Goal: Find specific page/section: Find specific page/section

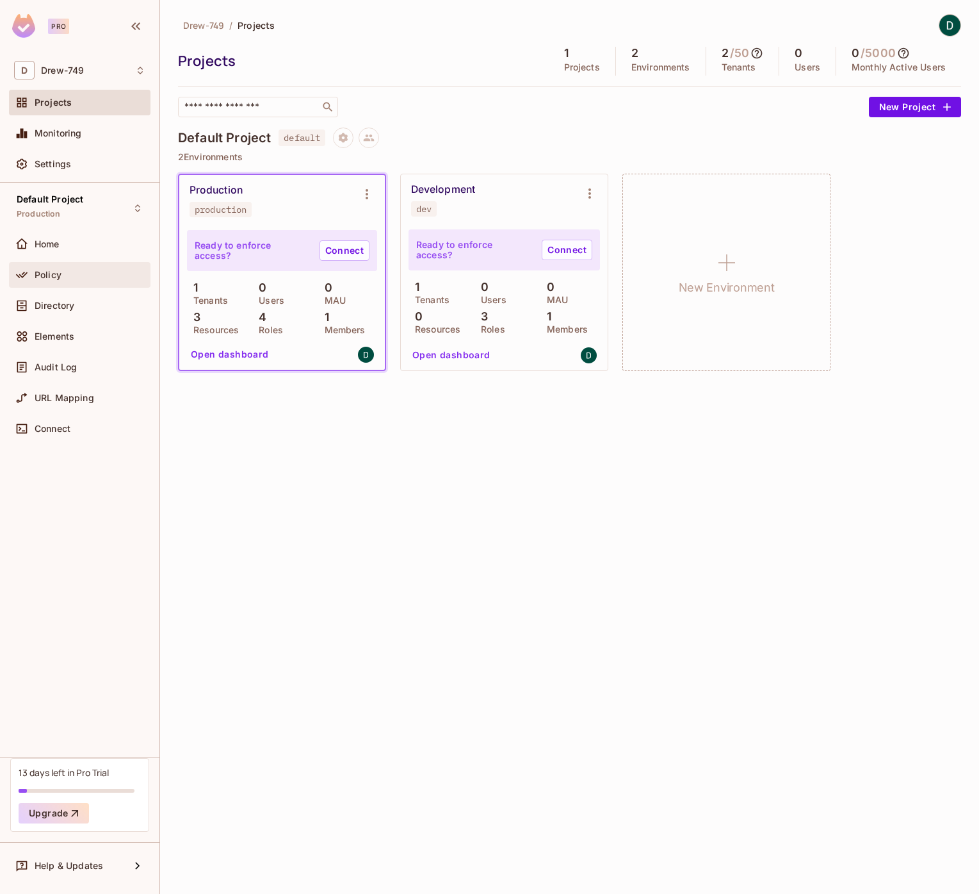
click at [66, 266] on div "Policy" at bounding box center [80, 275] width 142 height 26
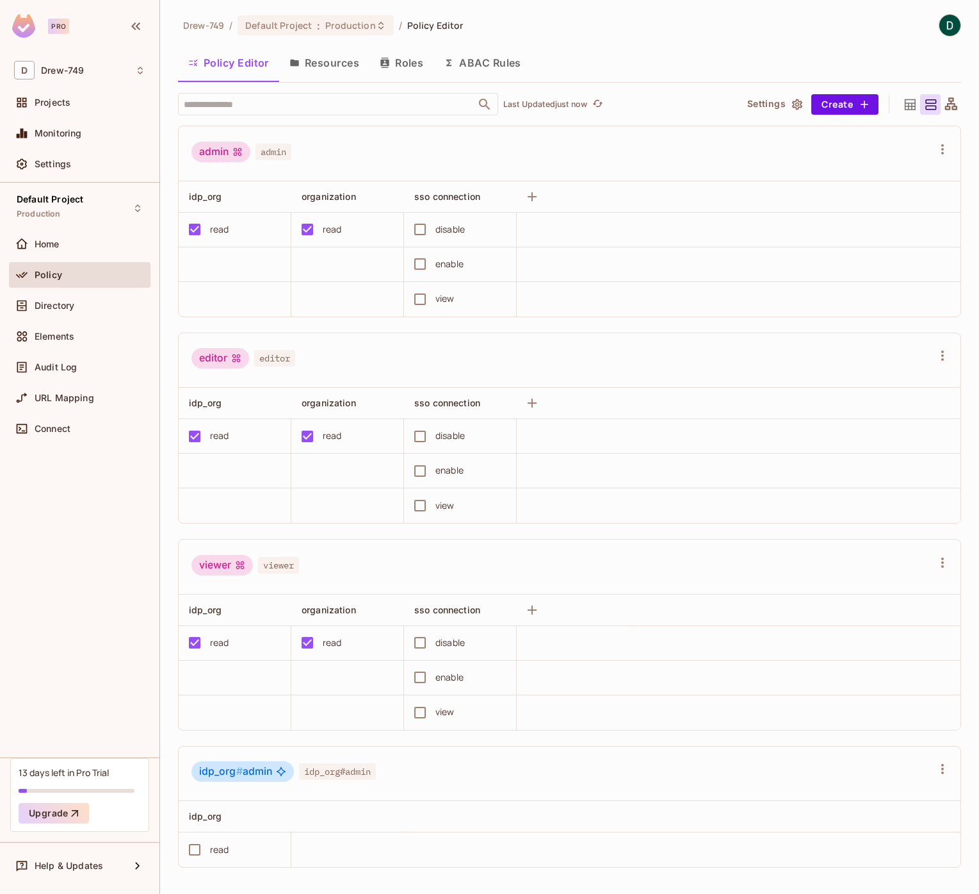
click at [324, 58] on button "Resources" at bounding box center [324, 63] width 90 height 32
